Goal: Communication & Community: Answer question/provide support

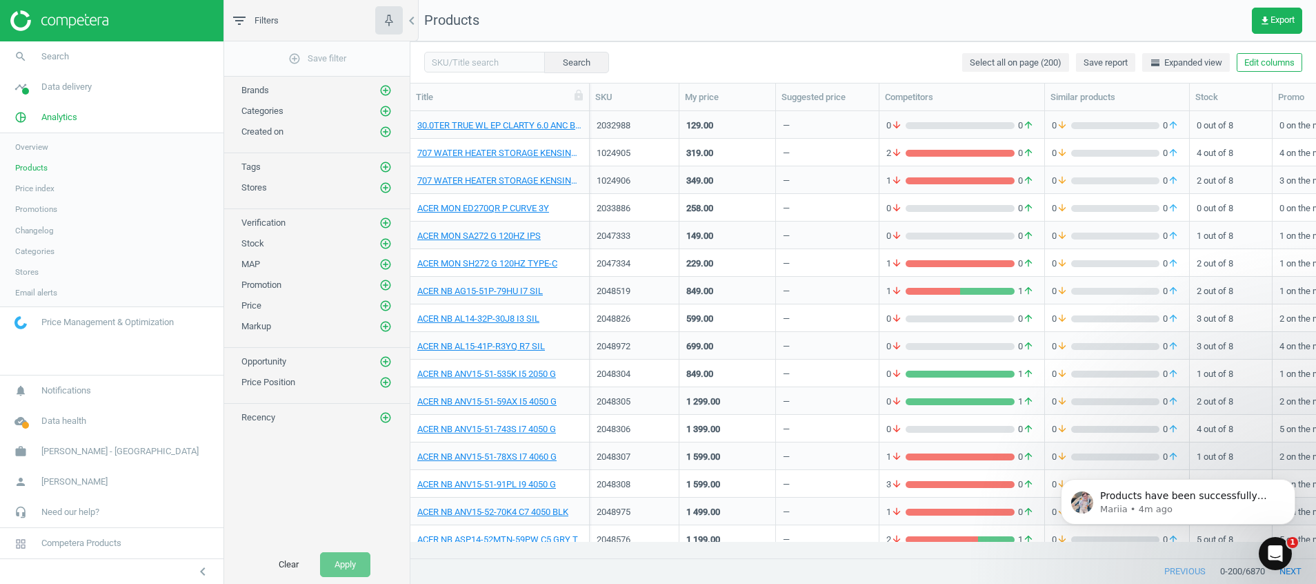
scroll to position [415, 890]
click at [1277, 546] on icon "Open Intercom Messenger" at bounding box center [1274, 551] width 23 height 23
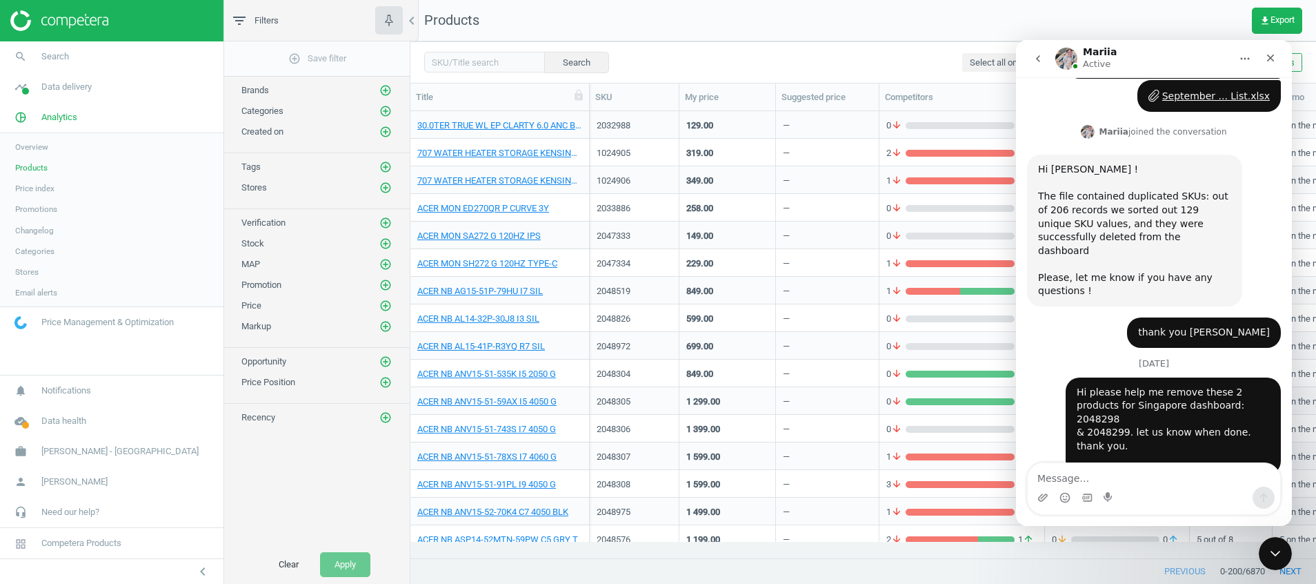
scroll to position [4330, 0]
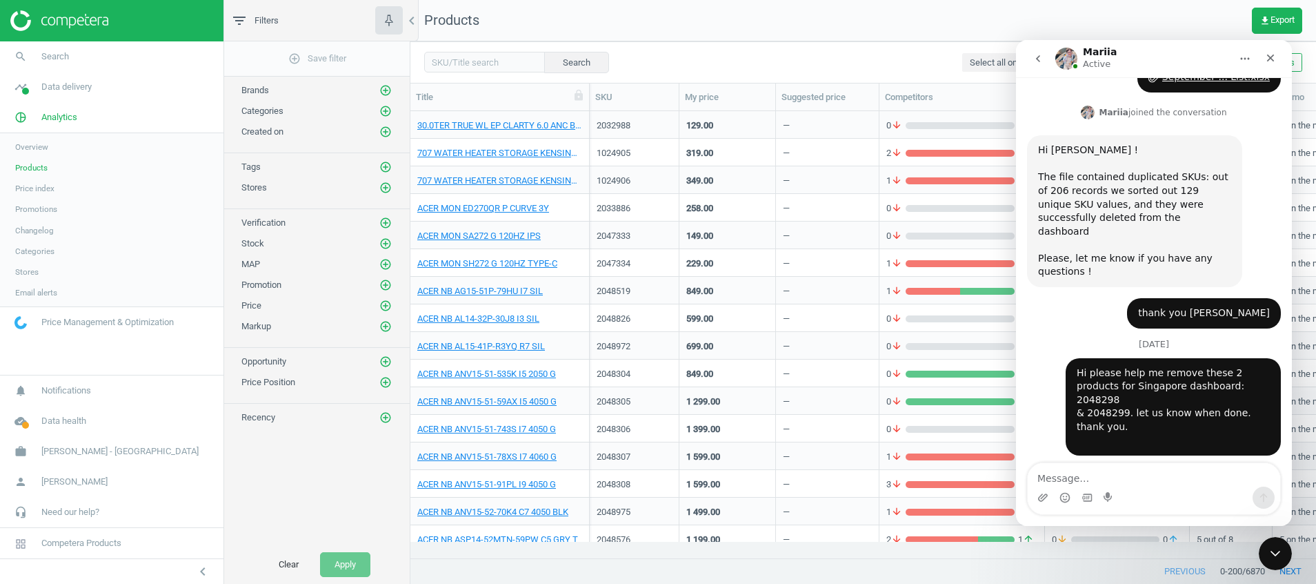
click at [1145, 475] on textarea "Message…" at bounding box center [1154, 474] width 253 height 23
type textarea "Thank you mariia"
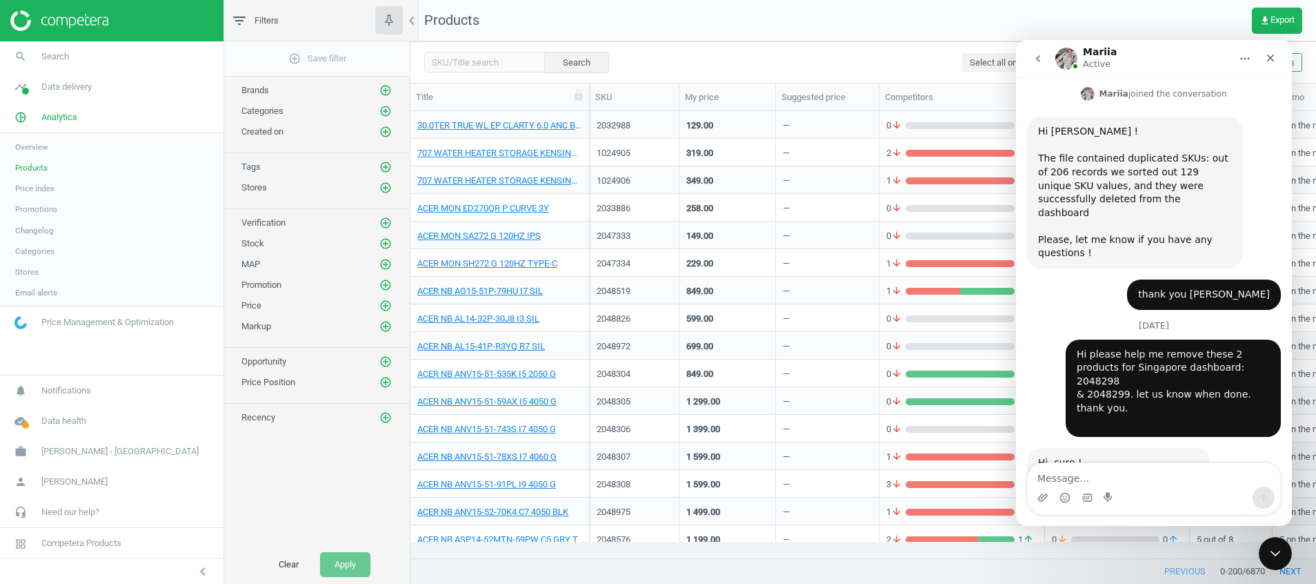
click at [1035, 63] on icon "go back" at bounding box center [1038, 58] width 11 height 11
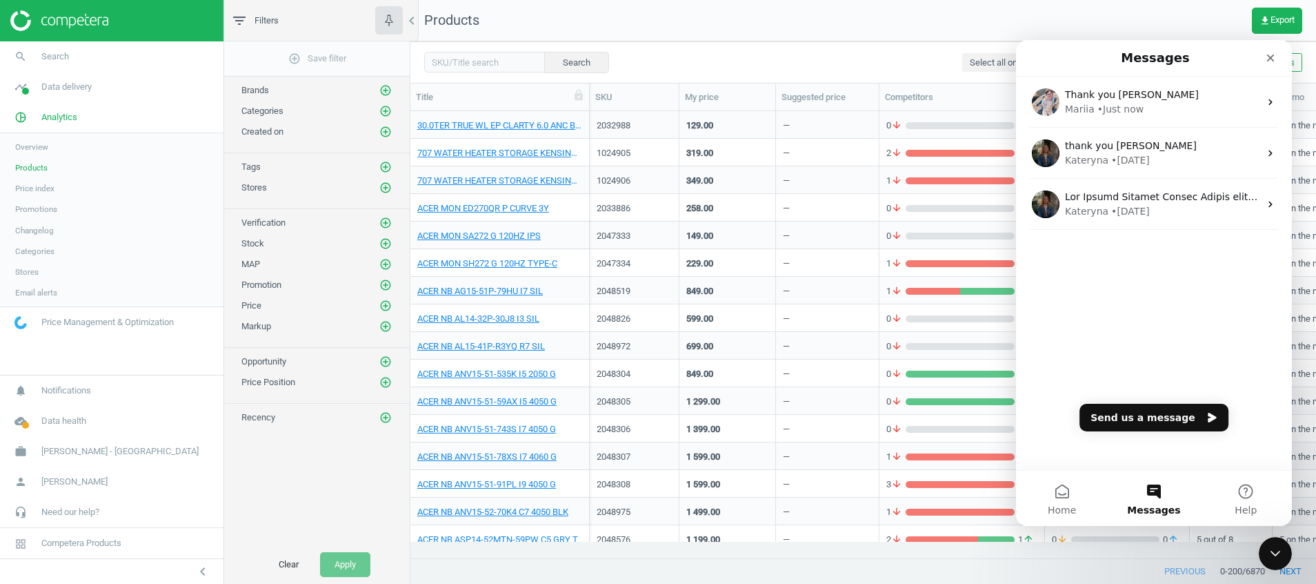
scroll to position [0, 0]
click at [1274, 56] on icon "Close" at bounding box center [1270, 57] width 11 height 11
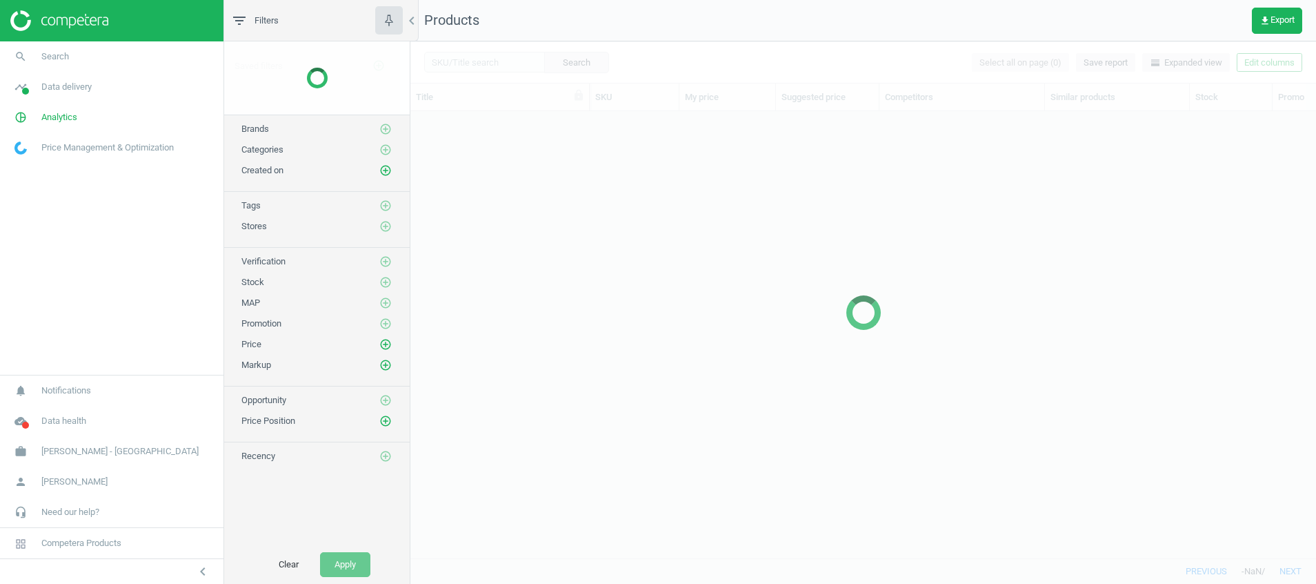
scroll to position [415, 890]
